Goal: Information Seeking & Learning: Learn about a topic

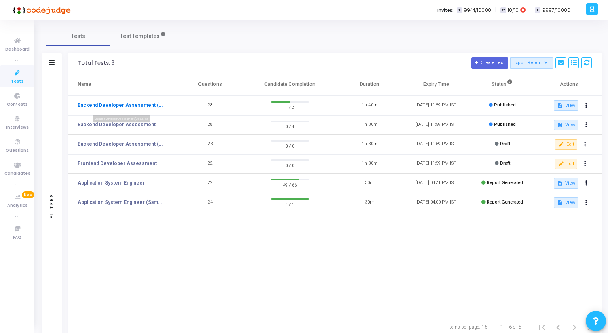
click at [110, 106] on link "Backend Developer Assessment (C# & .Net)" at bounding box center [121, 104] width 87 height 7
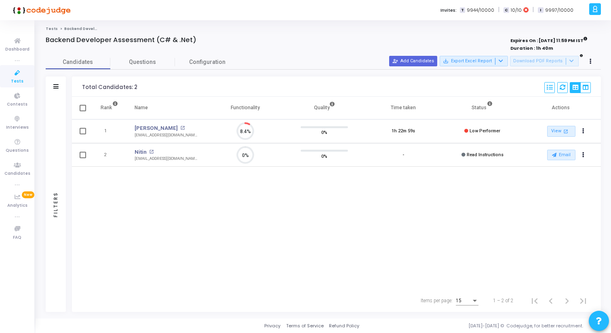
scroll to position [17, 21]
click at [147, 58] on link "Questions" at bounding box center [142, 62] width 65 height 14
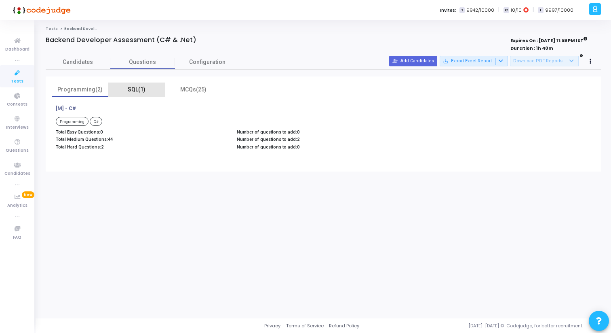
click at [132, 93] on div "SQL(1)" at bounding box center [136, 89] width 47 height 8
click at [64, 123] on span "SQL" at bounding box center [63, 121] width 15 height 9
click at [82, 92] on div "Programming(2)" at bounding box center [80, 89] width 47 height 8
click at [192, 87] on div "MCQs(25)" at bounding box center [193, 89] width 47 height 8
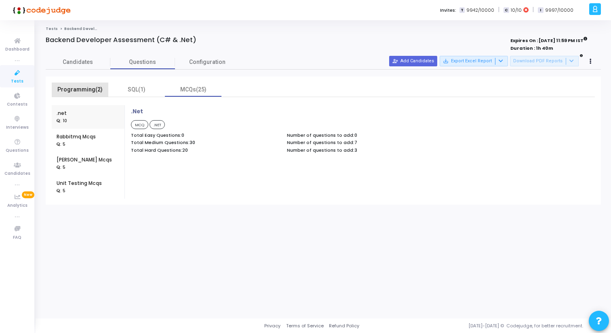
click at [74, 86] on div "Programming(2)" at bounding box center [80, 89] width 47 height 8
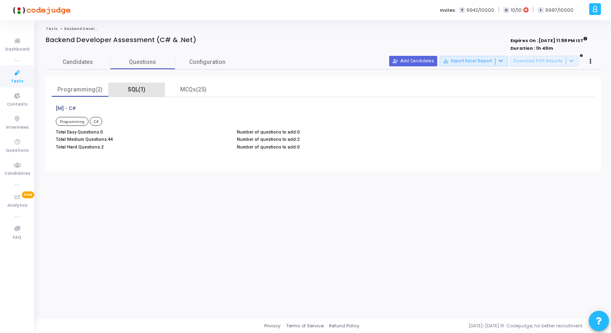
click at [138, 87] on div "SQL(1)" at bounding box center [136, 89] width 47 height 8
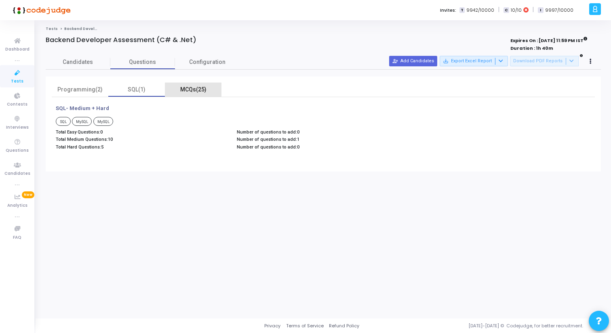
click at [194, 91] on div "MCQs(25)" at bounding box center [193, 89] width 47 height 8
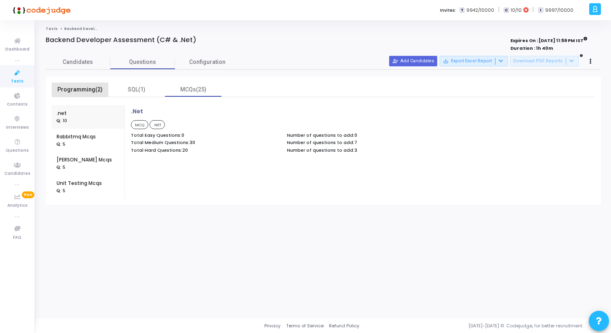
click at [85, 86] on div "Programming(2)" at bounding box center [80, 89] width 47 height 8
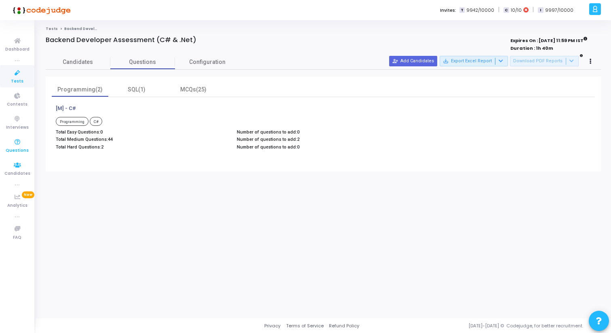
click at [16, 145] on icon at bounding box center [17, 142] width 17 height 10
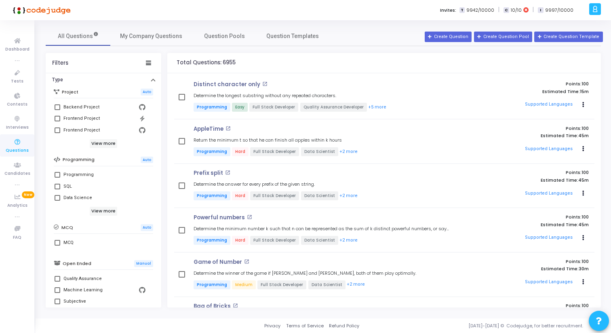
scroll to position [66, 0]
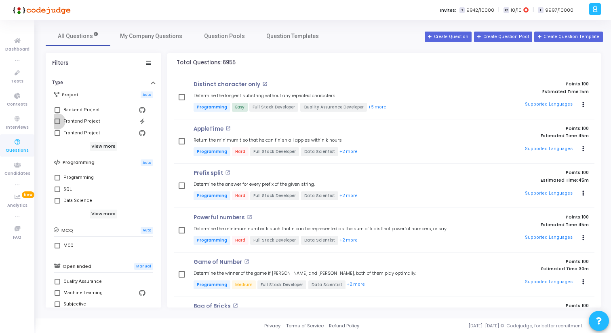
click at [58, 121] on span at bounding box center [58, 121] width 6 height 6
click at [57, 124] on input "Frontend Project" at bounding box center [57, 124] width 0 height 0
checkbox input "true"
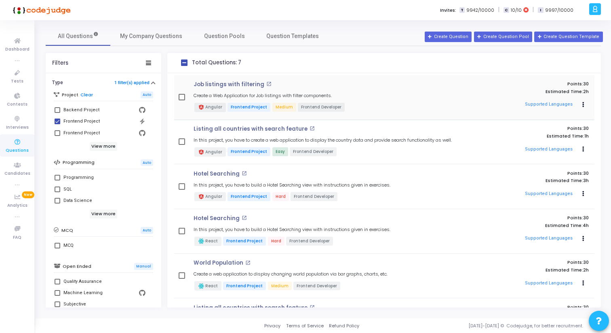
click at [266, 85] on mat-icon "open_in_new" at bounding box center [268, 83] width 5 height 5
click at [266, 84] on mat-icon "open_in_new" at bounding box center [268, 83] width 5 height 5
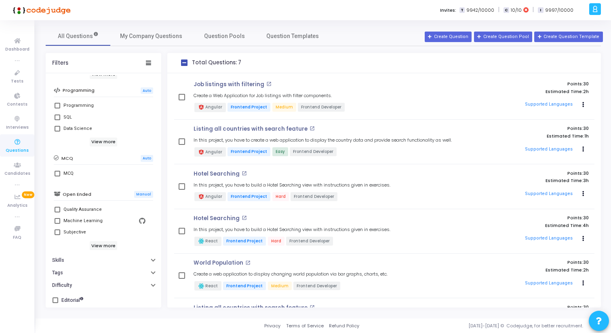
scroll to position [139, 0]
click at [152, 259] on icon "button" at bounding box center [153, 258] width 3 height 2
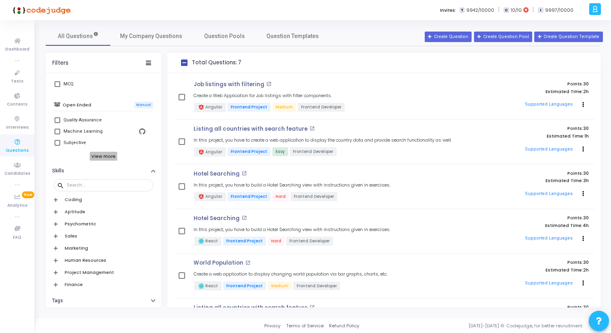
scroll to position [257, 0]
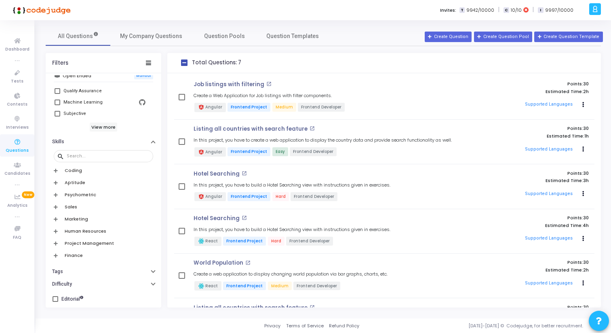
click at [55, 172] on icon at bounding box center [56, 170] width 4 height 4
click at [57, 220] on span at bounding box center [58, 219] width 6 height 6
click at [57, 222] on input "React.js" at bounding box center [57, 222] width 0 height 0
checkbox input "true"
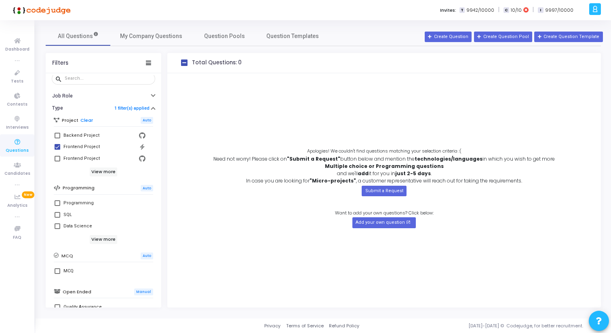
scroll to position [41, 0]
click at [55, 148] on span at bounding box center [58, 146] width 6 height 6
click at [57, 149] on input "Frontend Project" at bounding box center [57, 149] width 0 height 0
checkbox input "false"
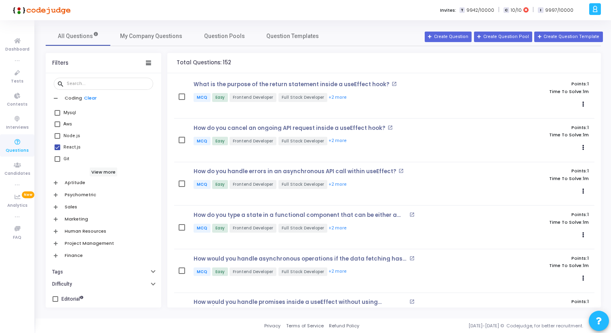
click at [57, 147] on span at bounding box center [58, 147] width 6 height 6
click at [57, 150] on input "React.js" at bounding box center [57, 150] width 0 height 0
checkbox input "false"
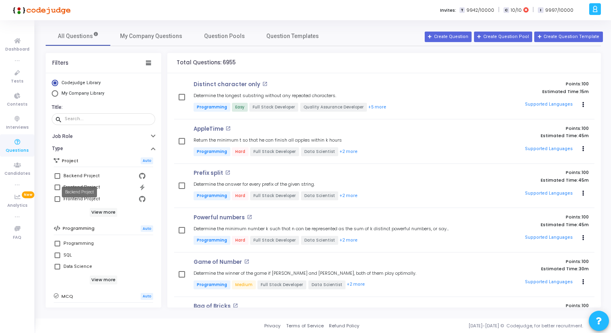
click at [57, 187] on mat-tooltip-component "Backend Project" at bounding box center [79, 192] width 46 height 22
click at [59, 188] on mat-tooltip-component "Backend Project" at bounding box center [79, 192] width 46 height 22
click at [58, 188] on span at bounding box center [58, 187] width 6 height 6
click at [57, 190] on input "Frontend Project" at bounding box center [57, 190] width 0 height 0
checkbox input "true"
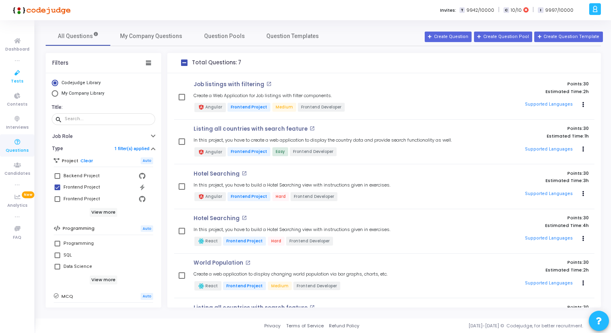
click at [14, 77] on icon at bounding box center [17, 73] width 17 height 10
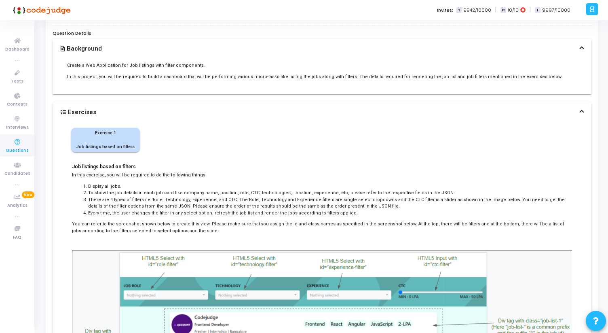
scroll to position [35, 0]
